Goal: Transaction & Acquisition: Purchase product/service

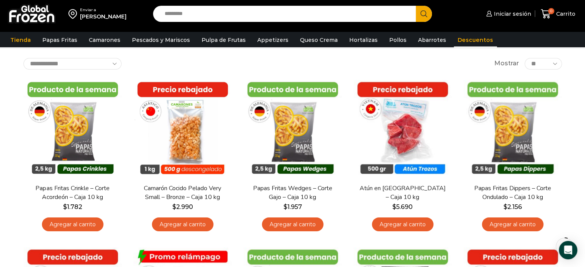
scroll to position [38, 0]
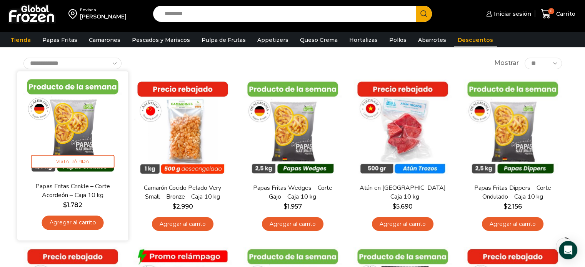
click at [94, 127] on img at bounding box center [72, 126] width 99 height 99
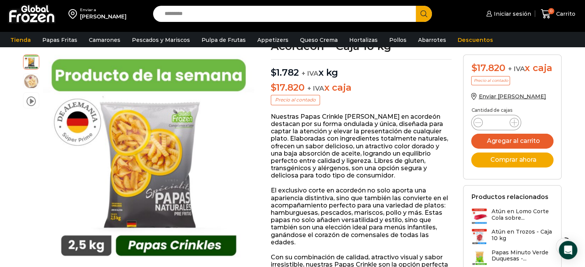
scroll to position [77, 0]
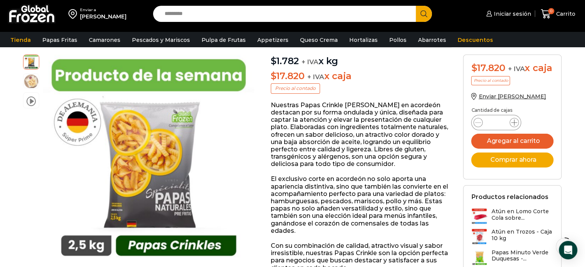
click at [514, 123] on icon at bounding box center [514, 123] width 6 height 6
click at [476, 121] on icon at bounding box center [478, 123] width 6 height 6
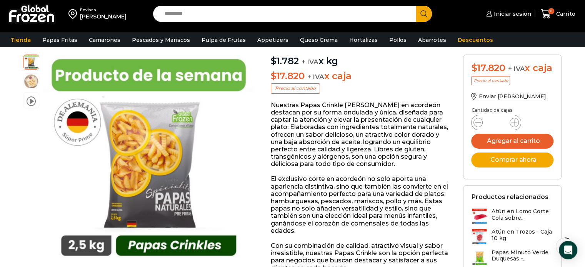
click at [476, 121] on icon at bounding box center [478, 123] width 6 height 6
click at [511, 121] on span at bounding box center [514, 122] width 9 height 9
click at [514, 122] on icon at bounding box center [514, 123] width 6 height 6
click at [481, 124] on span at bounding box center [477, 122] width 9 height 9
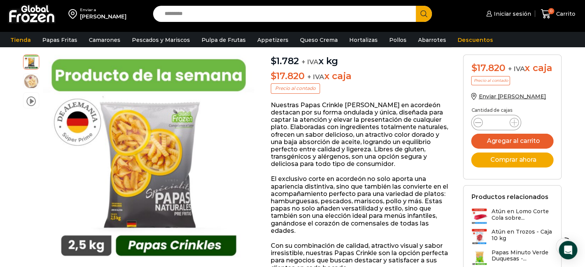
click at [481, 124] on span at bounding box center [477, 122] width 9 height 9
click at [480, 124] on icon at bounding box center [478, 123] width 6 height 6
type input "*"
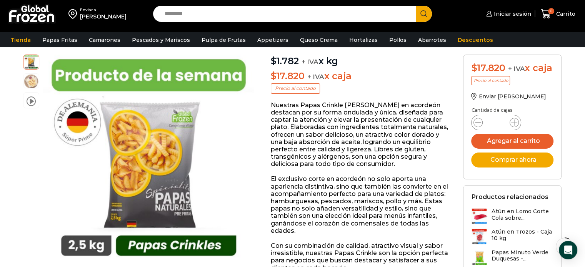
click at [480, 123] on icon at bounding box center [478, 123] width 6 height 6
click at [548, 114] on div "Cantidad de cajas" at bounding box center [512, 111] width 82 height 7
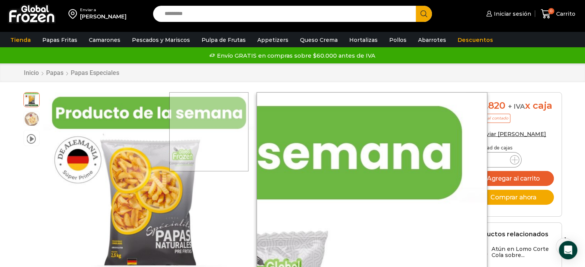
scroll to position [0, 0]
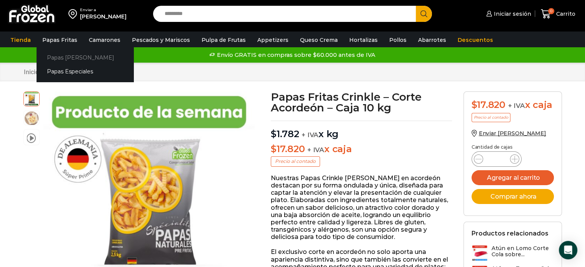
click at [62, 57] on link "Papas [PERSON_NAME]" at bounding box center [85, 57] width 97 height 14
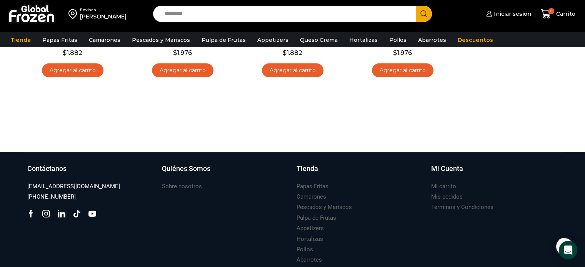
scroll to position [231, 0]
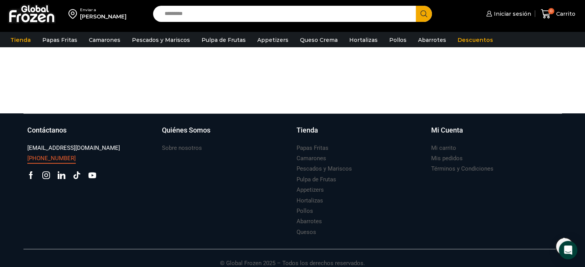
click at [63, 157] on h3 "[PHONE_NUMBER]" at bounding box center [51, 159] width 48 height 8
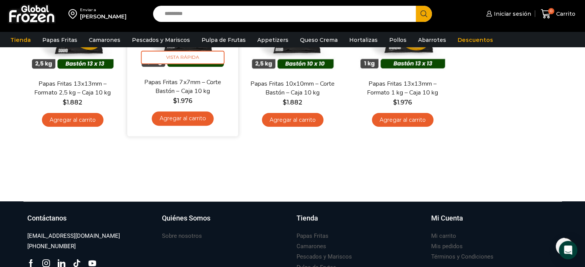
scroll to position [77, 0]
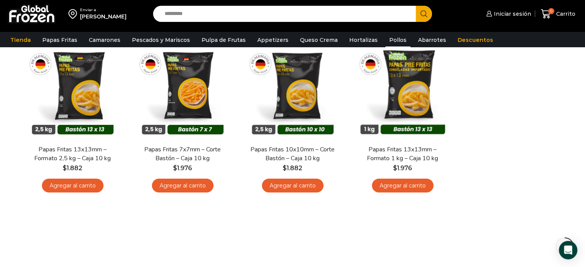
click at [389, 43] on link "Pollos" at bounding box center [397, 40] width 25 height 15
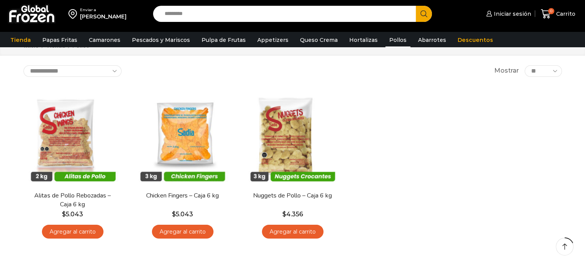
scroll to position [53, 0]
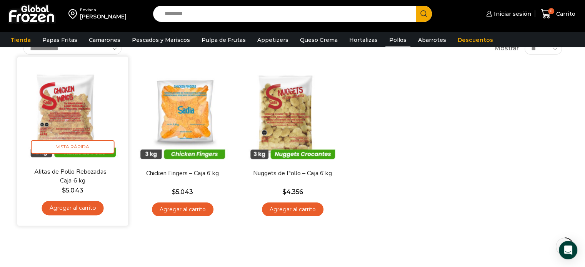
click at [74, 125] on img at bounding box center [72, 111] width 99 height 99
